Goal: Book appointment/travel/reservation

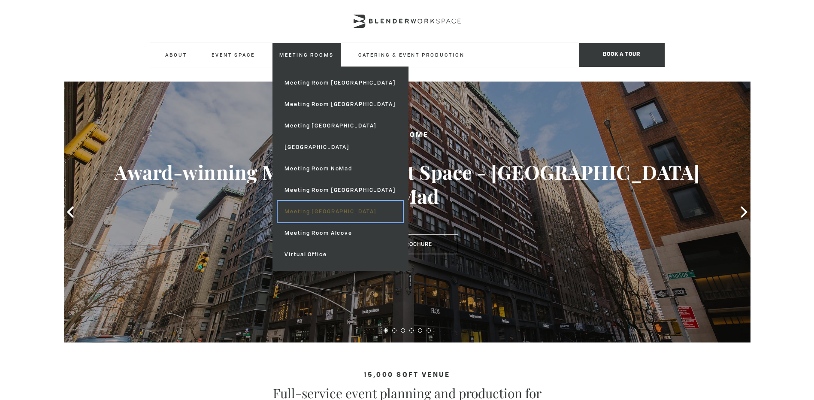
click at [322, 215] on link "Meeting [GEOGRAPHIC_DATA]" at bounding box center [340, 211] width 125 height 21
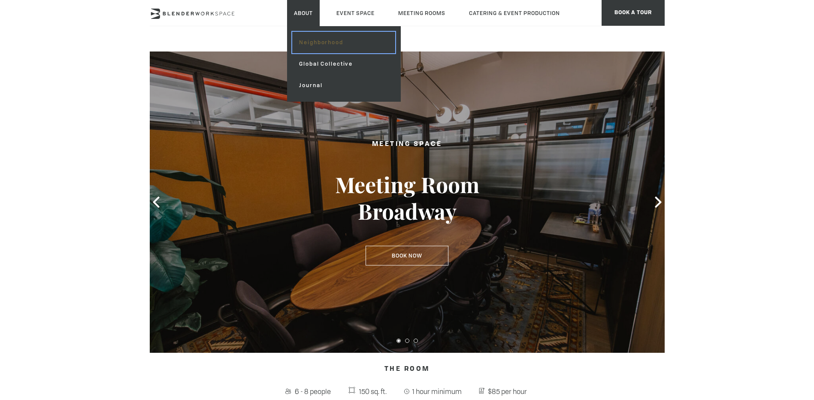
click at [309, 43] on link "Neighborhood" at bounding box center [343, 42] width 103 height 21
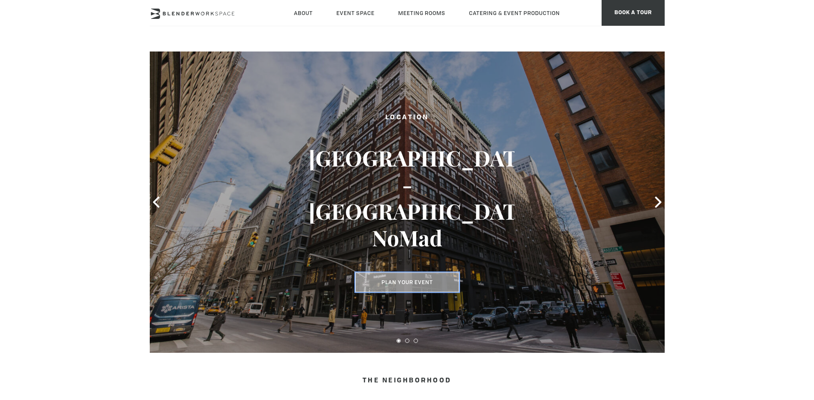
click at [422, 280] on button "Plan Your Event" at bounding box center [407, 283] width 104 height 20
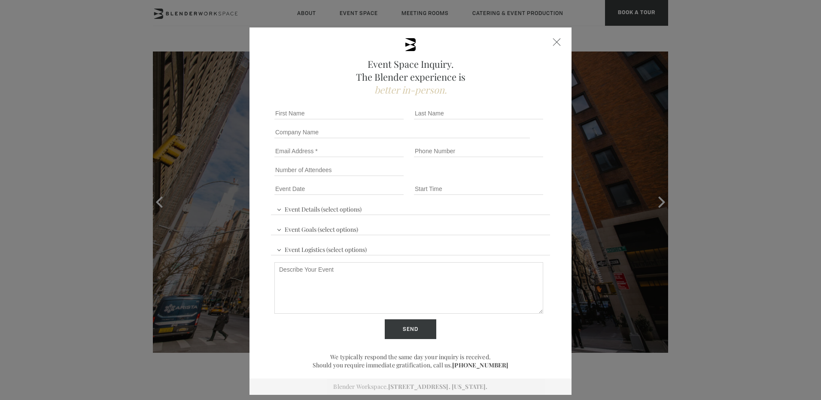
click at [555, 41] on span at bounding box center [557, 42] width 8 height 8
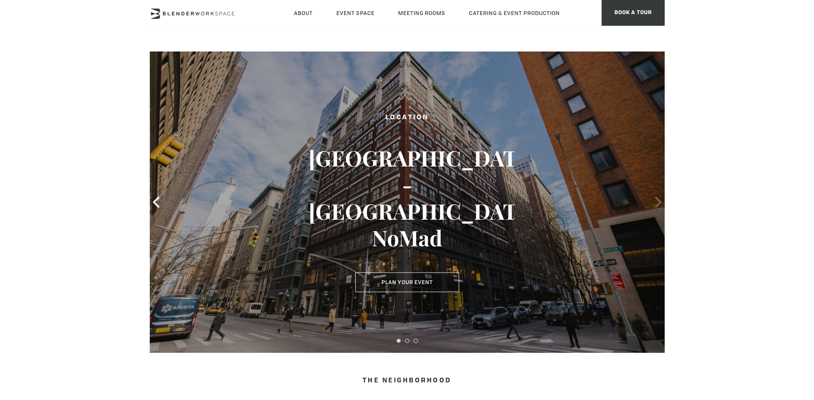
click at [657, 200] on icon at bounding box center [658, 202] width 11 height 11
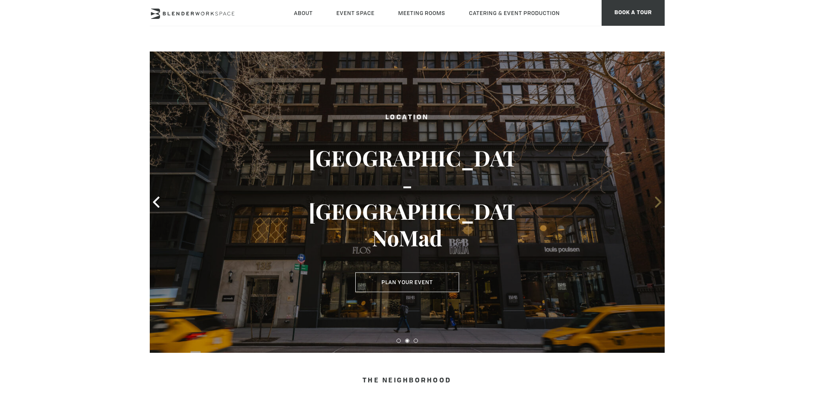
click at [657, 200] on icon at bounding box center [658, 202] width 11 height 11
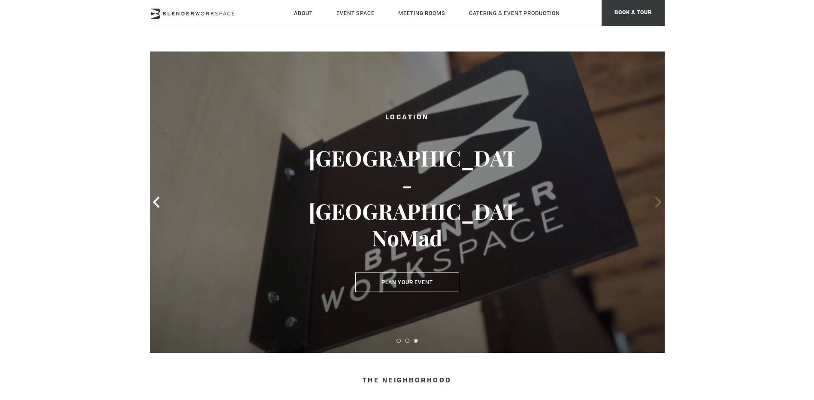
click at [657, 200] on icon at bounding box center [658, 202] width 11 height 11
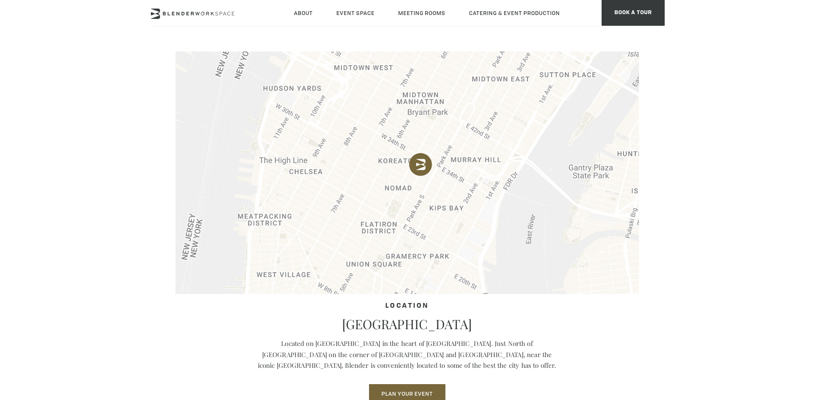
scroll to position [386, 0]
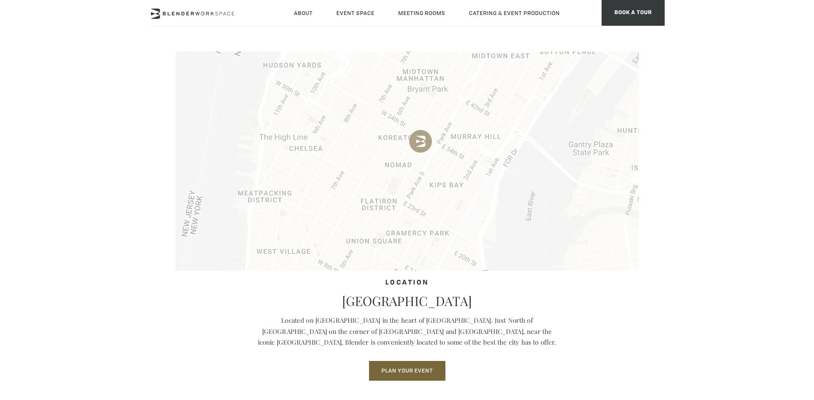
click at [473, 103] on img at bounding box center [408, 143] width 464 height 255
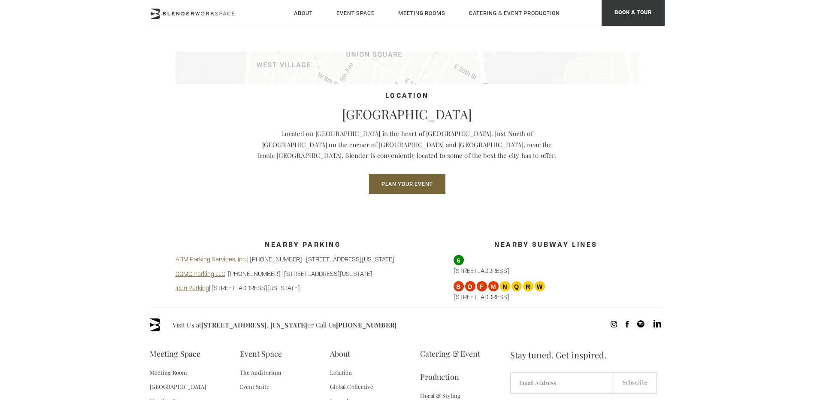
scroll to position [558, 0]
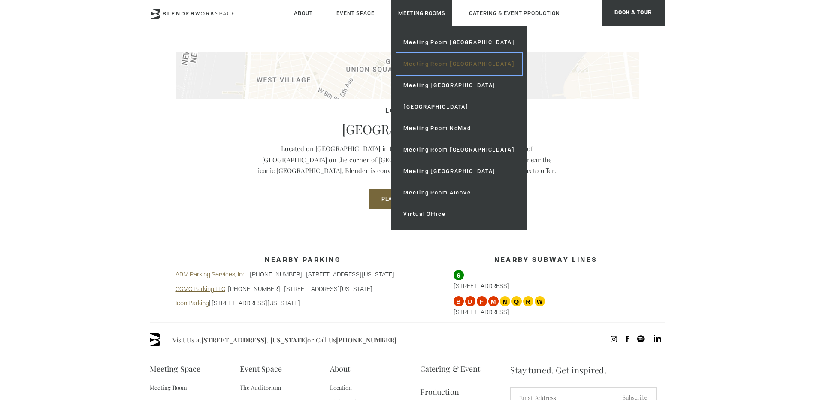
click at [420, 62] on link "Meeting Room [GEOGRAPHIC_DATA]" at bounding box center [459, 63] width 125 height 21
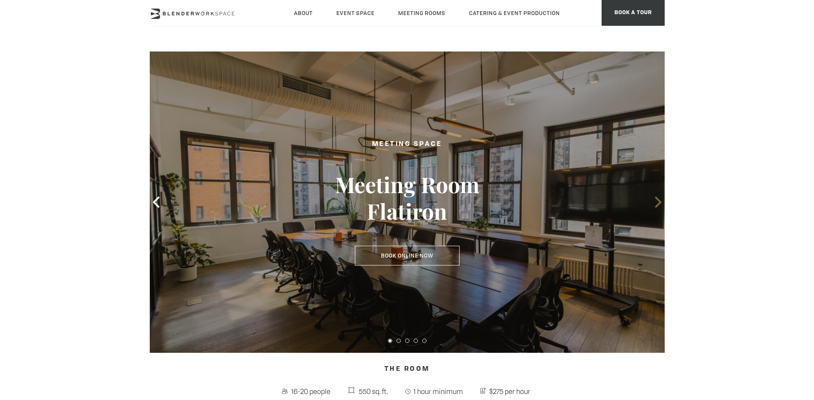
click at [656, 203] on icon at bounding box center [658, 202] width 11 height 11
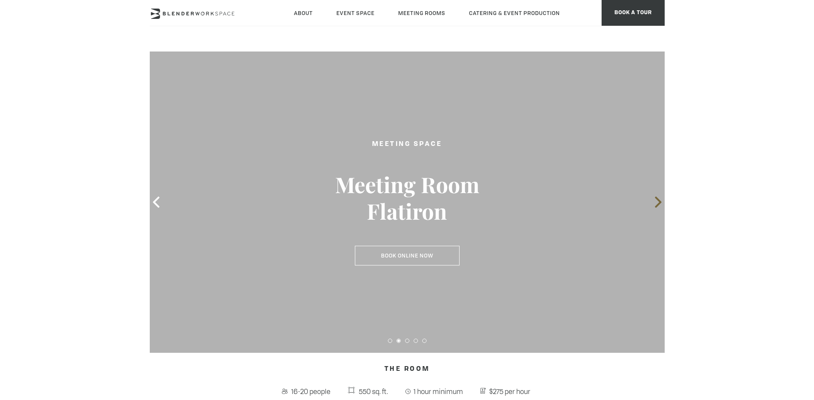
click at [658, 201] on icon at bounding box center [658, 202] width 11 height 11
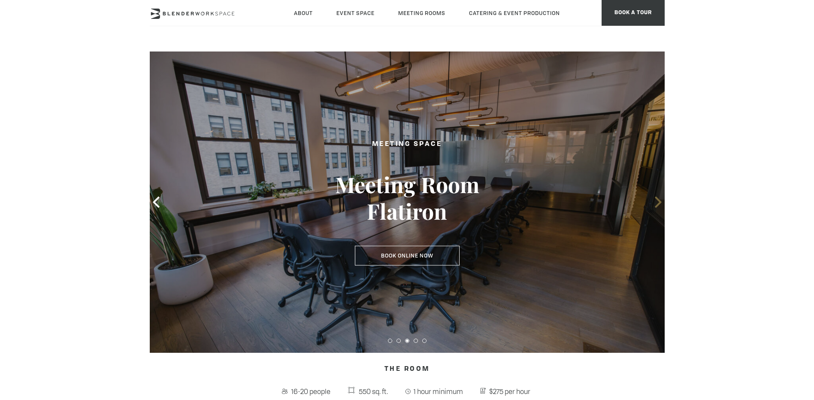
click at [658, 201] on icon at bounding box center [658, 202] width 6 height 11
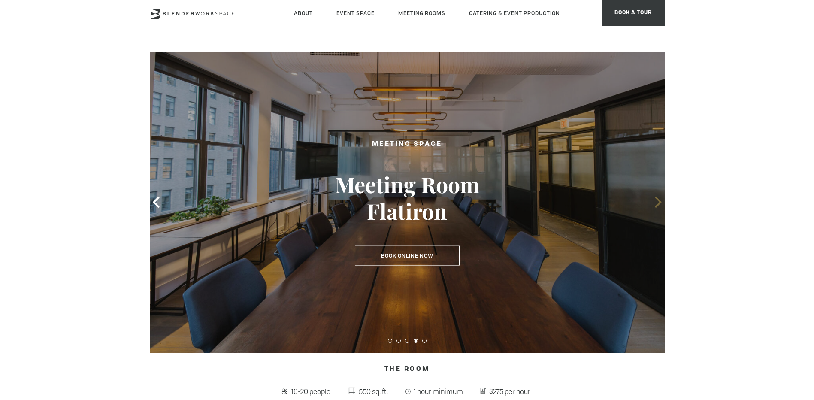
click at [658, 201] on icon at bounding box center [658, 202] width 6 height 11
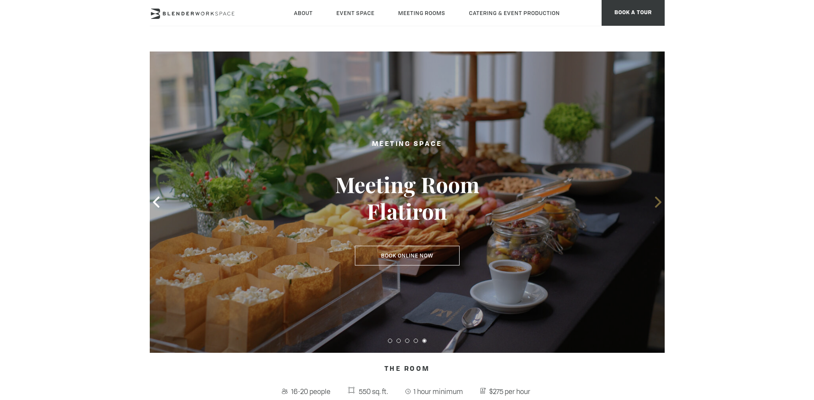
click at [658, 201] on icon at bounding box center [658, 202] width 6 height 11
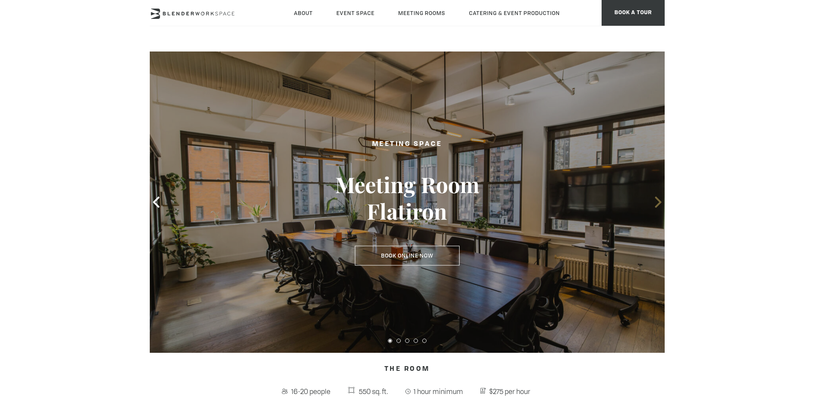
click at [658, 201] on icon at bounding box center [658, 202] width 6 height 11
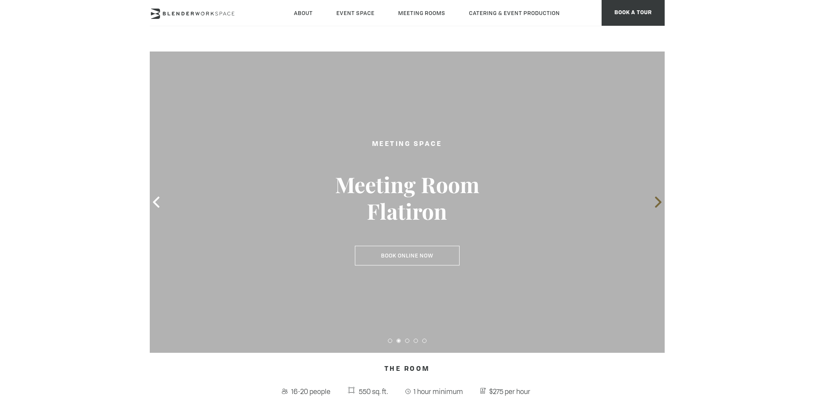
click at [658, 201] on icon at bounding box center [658, 202] width 6 height 11
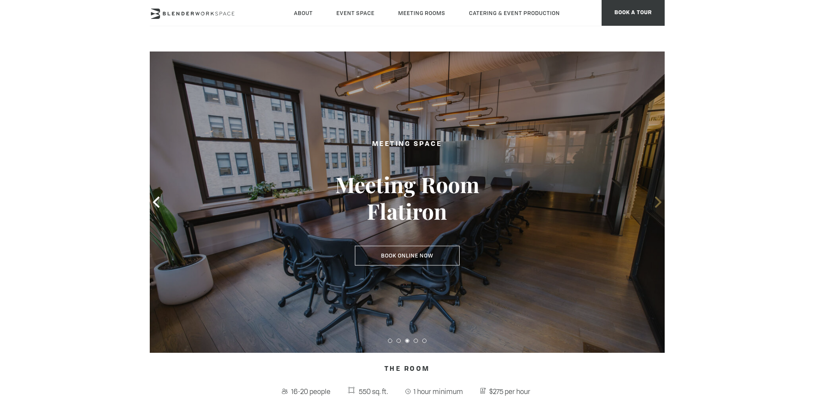
click at [658, 200] on icon at bounding box center [658, 202] width 6 height 11
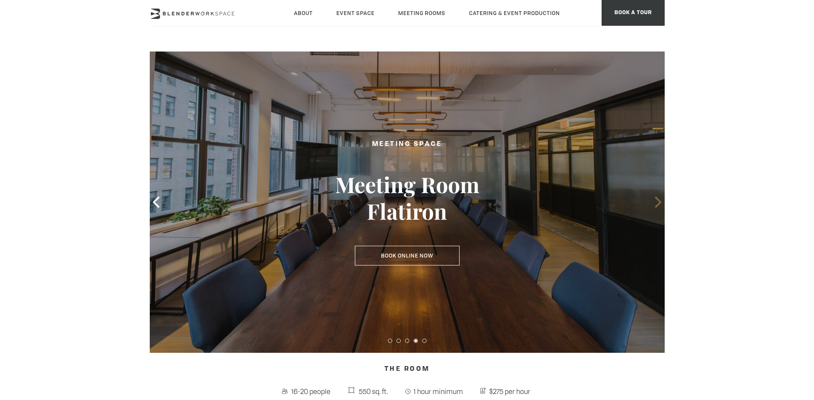
click at [658, 202] on icon at bounding box center [658, 202] width 11 height 11
